Goal: Navigation & Orientation: Find specific page/section

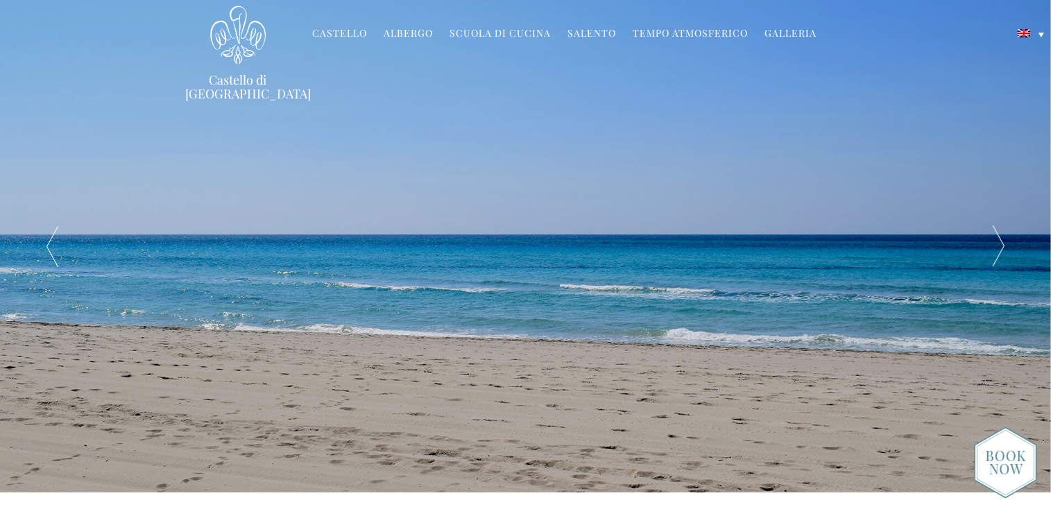
click at [411, 32] on font "Albergo" at bounding box center [408, 32] width 49 height 13
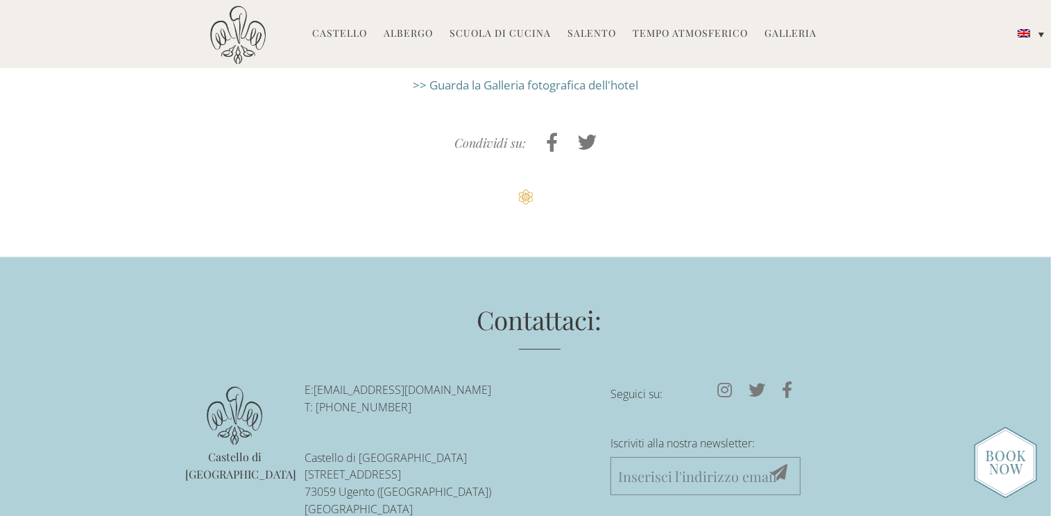
scroll to position [3818, 0]
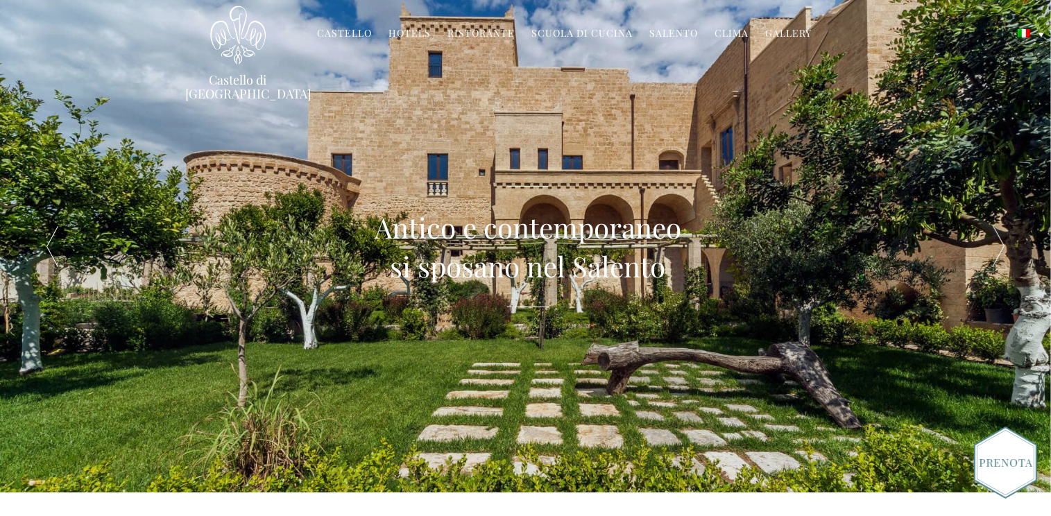
click at [420, 34] on link "Hotels" at bounding box center [410, 34] width 42 height 16
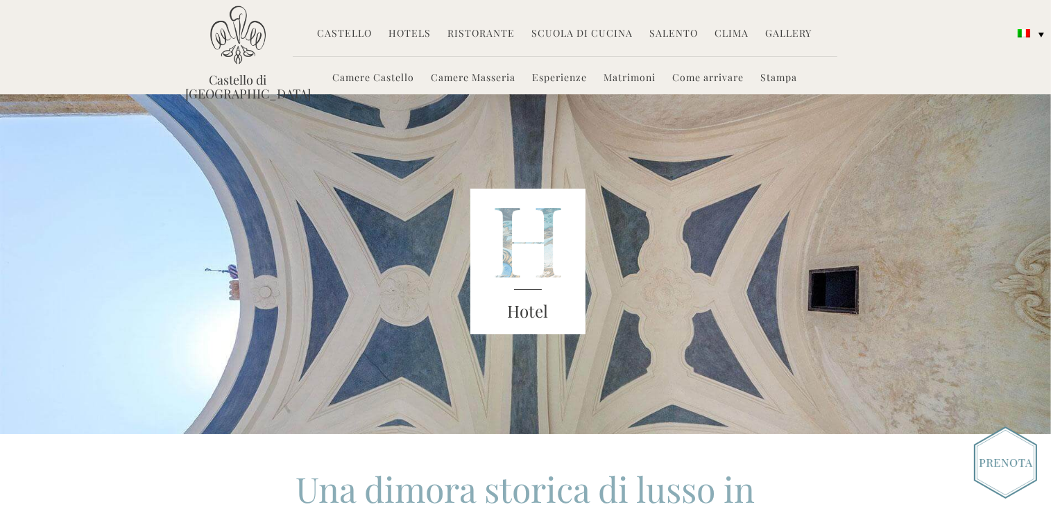
click at [441, 78] on link "Camere Masseria" at bounding box center [473, 79] width 85 height 16
click at [490, 78] on link "Camere Masseria" at bounding box center [473, 79] width 85 height 16
